Goal: Information Seeking & Learning: Learn about a topic

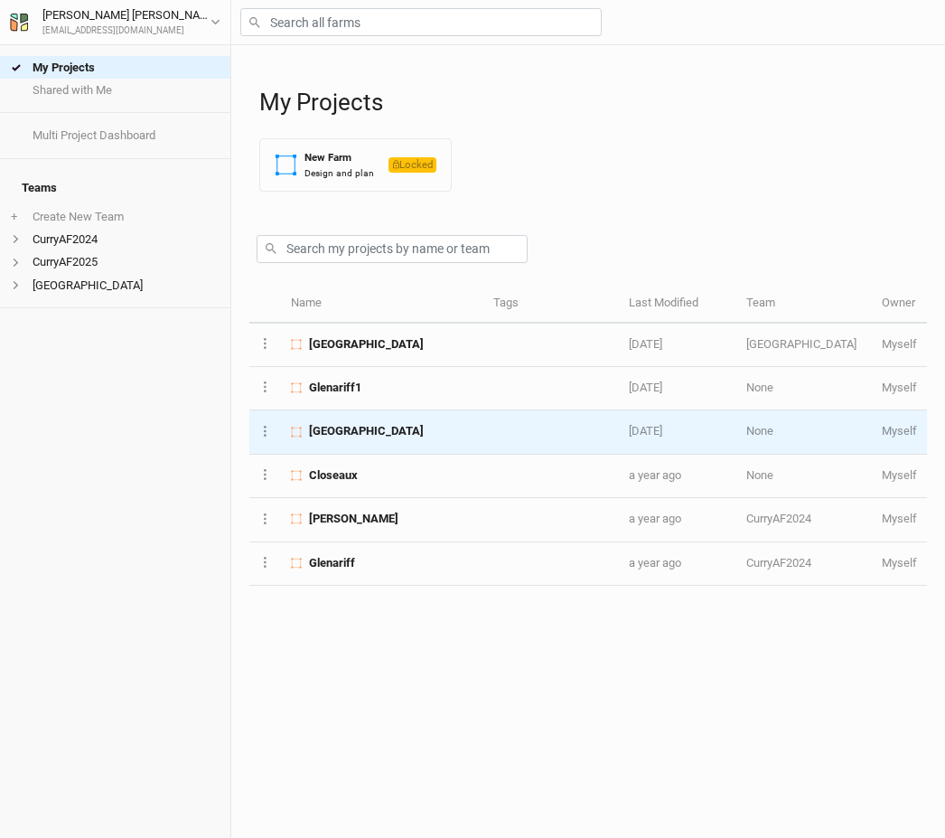
click at [365, 431] on span "[GEOGRAPHIC_DATA]" at bounding box center [366, 431] width 115 height 16
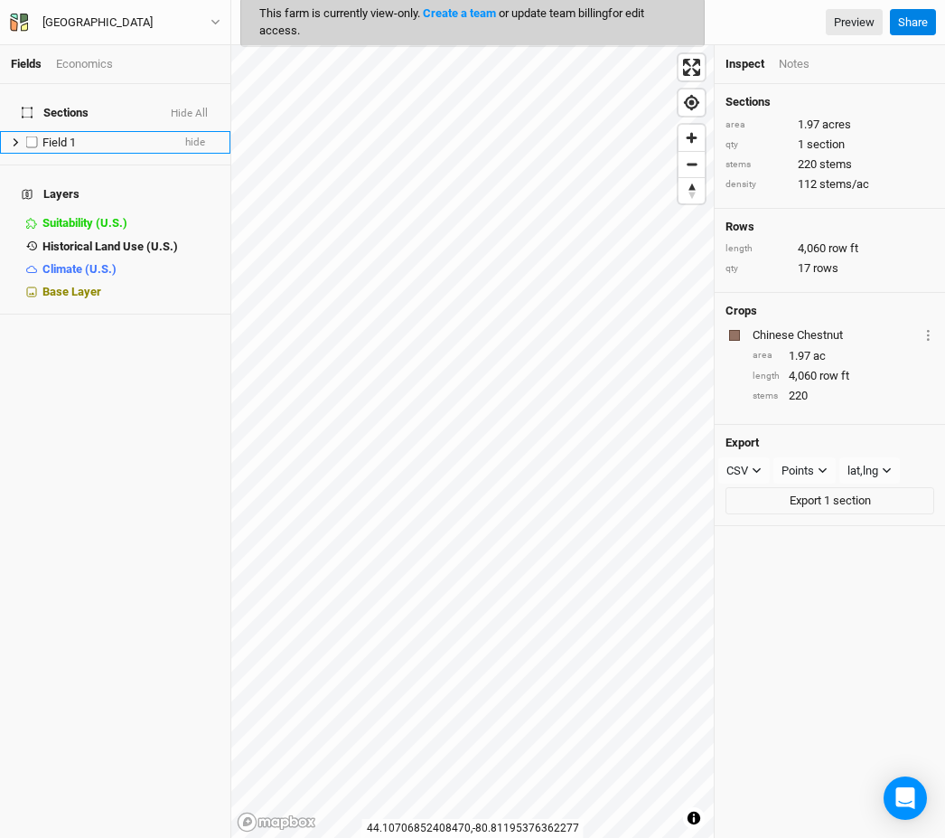
click at [71, 136] on span "Field 1" at bounding box center [58, 143] width 33 height 14
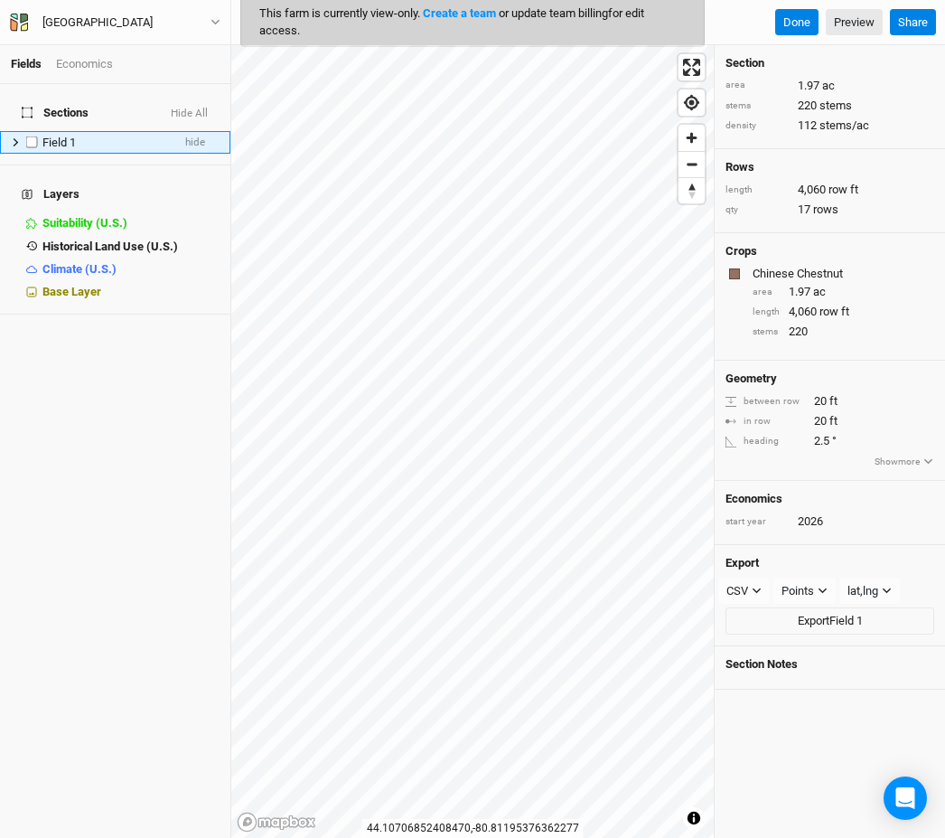
click at [32, 131] on label at bounding box center [32, 142] width 23 height 23
click at [32, 136] on input "checkbox" at bounding box center [32, 142] width 12 height 12
checkbox input "true"
